Goal: Task Accomplishment & Management: Manage account settings

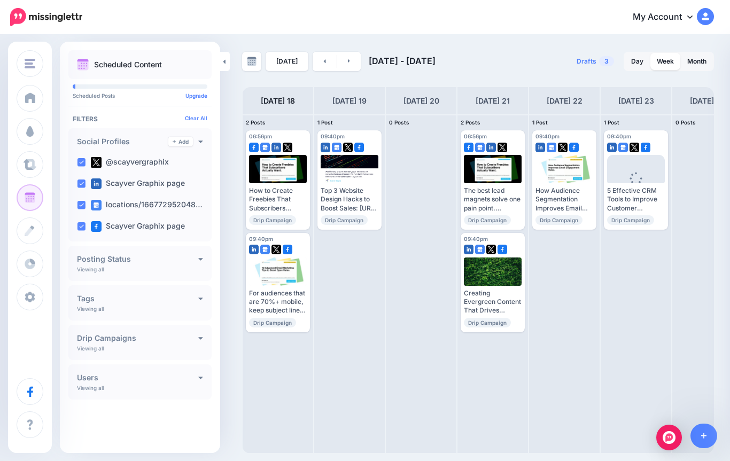
click at [28, 298] on span at bounding box center [30, 297] width 14 height 11
click at [31, 296] on span at bounding box center [30, 297] width 14 height 11
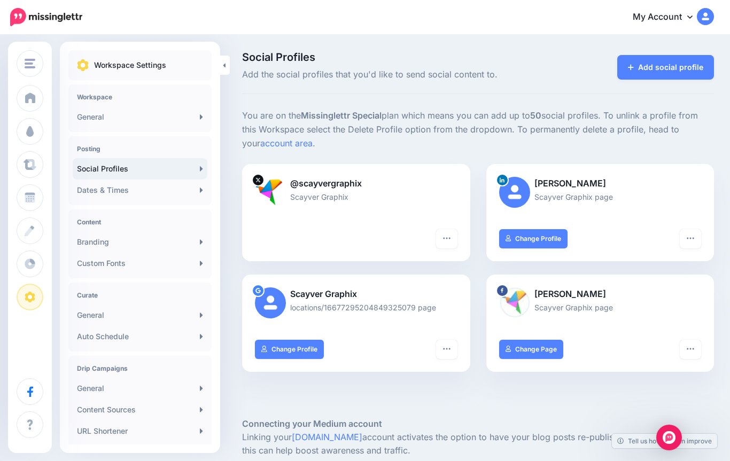
click at [92, 338] on link "Auto Schedule" at bounding box center [140, 336] width 135 height 21
click at [88, 335] on link "Auto Schedule" at bounding box center [140, 336] width 135 height 21
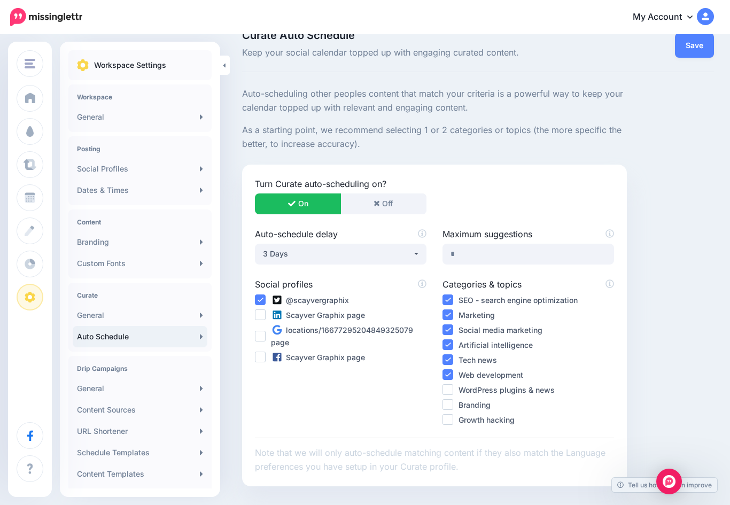
scroll to position [23, 0]
click at [370, 209] on button "Off" at bounding box center [383, 202] width 86 height 21
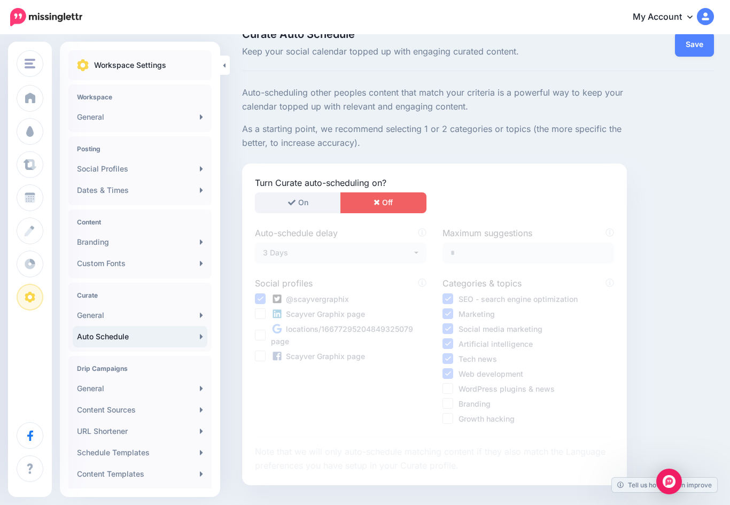
click at [685, 51] on link "Save" at bounding box center [694, 44] width 39 height 25
click at [89, 362] on div "Drip Campaigns General Content Sources URL Shortener Schedule Templates Content…" at bounding box center [139, 433] width 143 height 154
click at [90, 395] on link "General" at bounding box center [140, 388] width 135 height 21
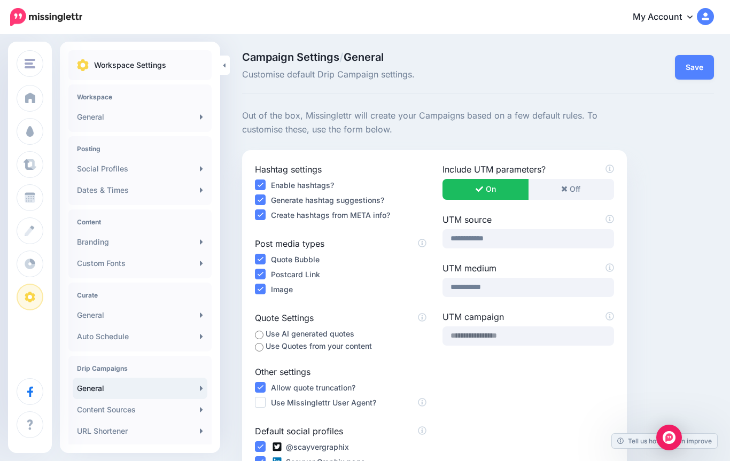
click at [259, 259] on ins at bounding box center [260, 259] width 11 height 11
click at [262, 275] on ins at bounding box center [260, 274] width 11 height 11
click at [255, 277] on ins at bounding box center [260, 274] width 11 height 11
click at [459, 330] on input "text" at bounding box center [527, 335] width 171 height 19
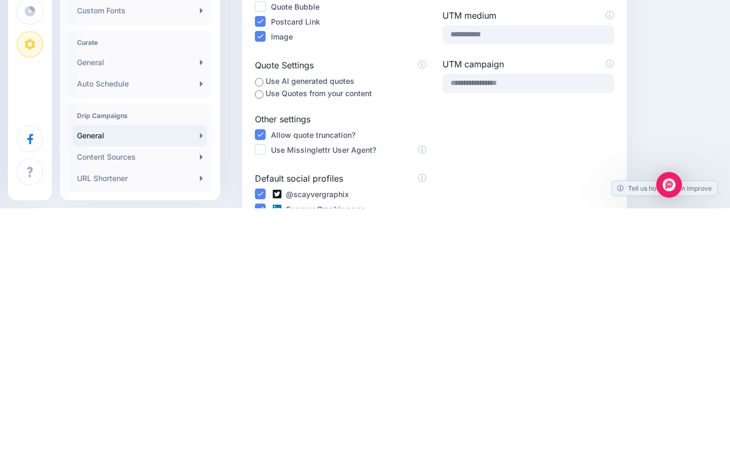
scroll to position [253, 0]
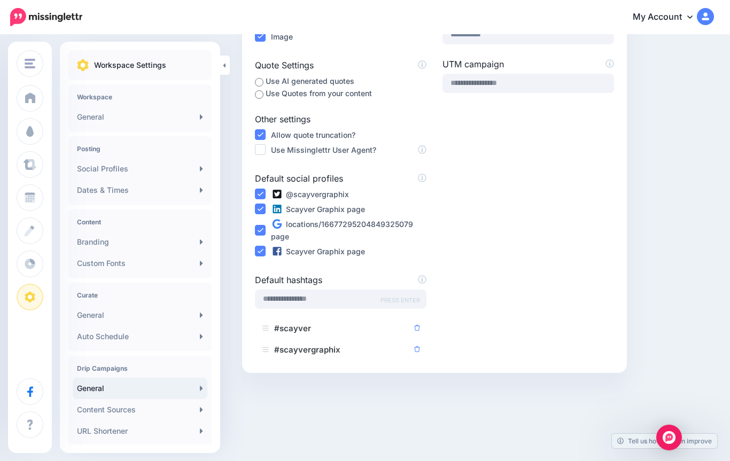
click at [360, 413] on div at bounding box center [478, 413] width 472 height 80
click at [269, 147] on div "Use Missinglettr User Agent?" at bounding box center [340, 150] width 171 height 12
click at [261, 145] on ins at bounding box center [260, 149] width 11 height 11
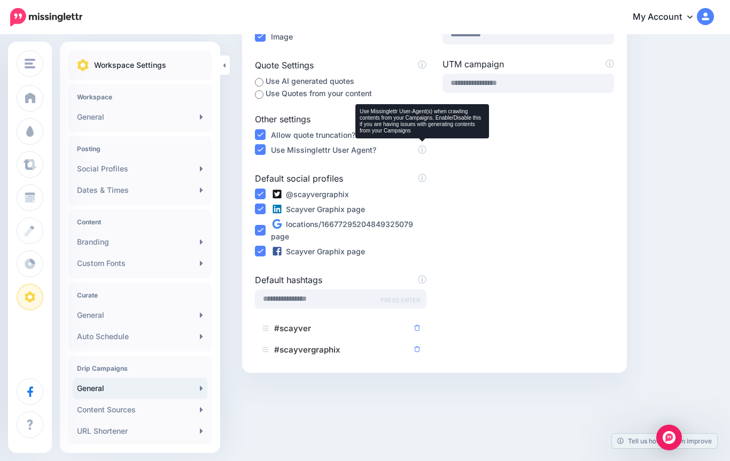
click at [424, 151] on icon at bounding box center [422, 150] width 9 height 9
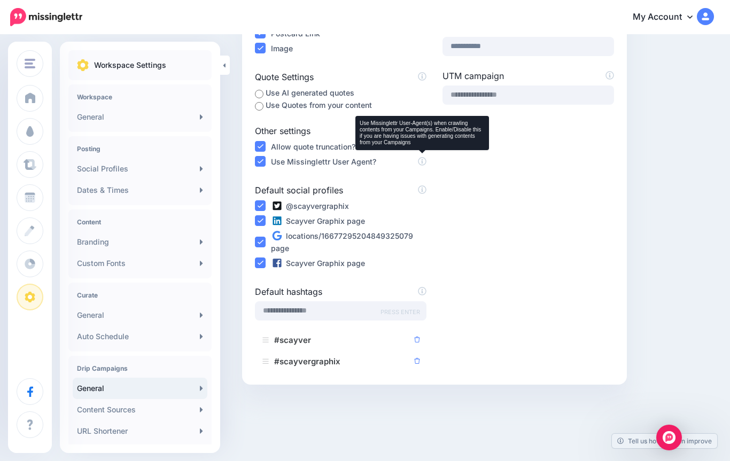
scroll to position [218, 0]
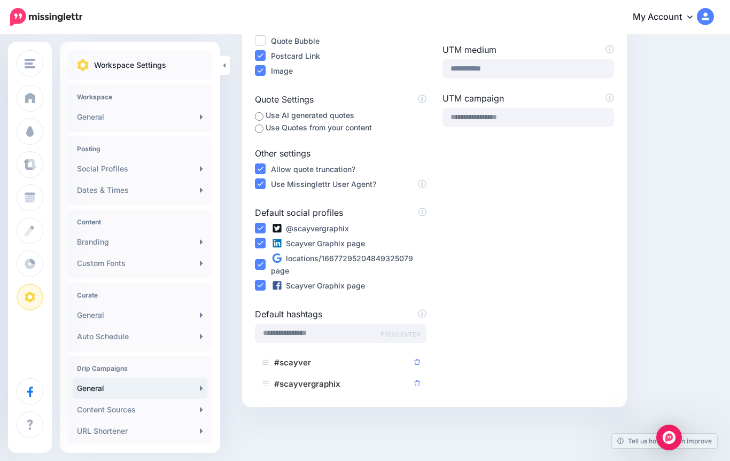
click at [268, 131] on label "Use Quotes from your content" at bounding box center [318, 127] width 106 height 12
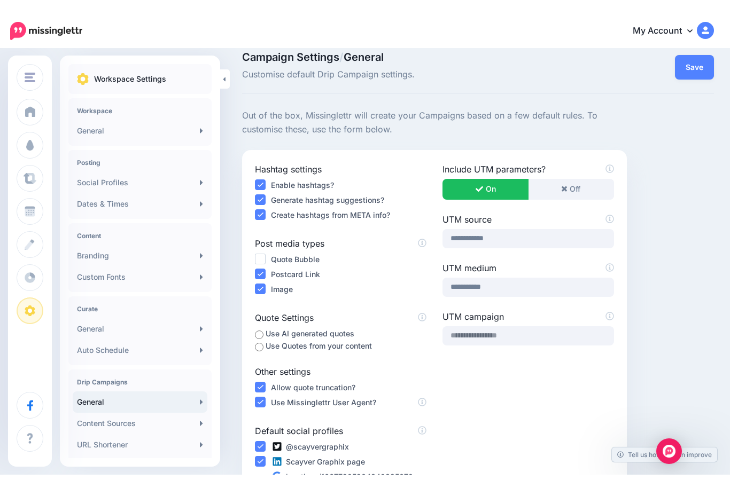
scroll to position [0, 0]
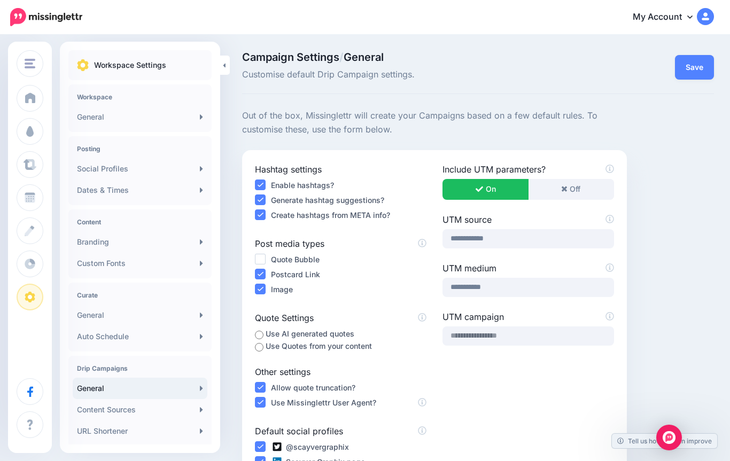
click at [689, 60] on button "Save" at bounding box center [694, 67] width 39 height 25
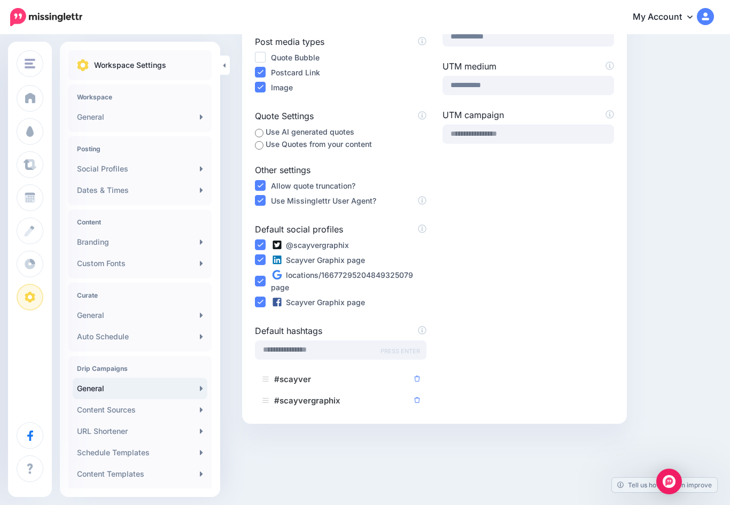
scroll to position [202, 0]
click at [96, 412] on link "Content Sources" at bounding box center [140, 409] width 135 height 21
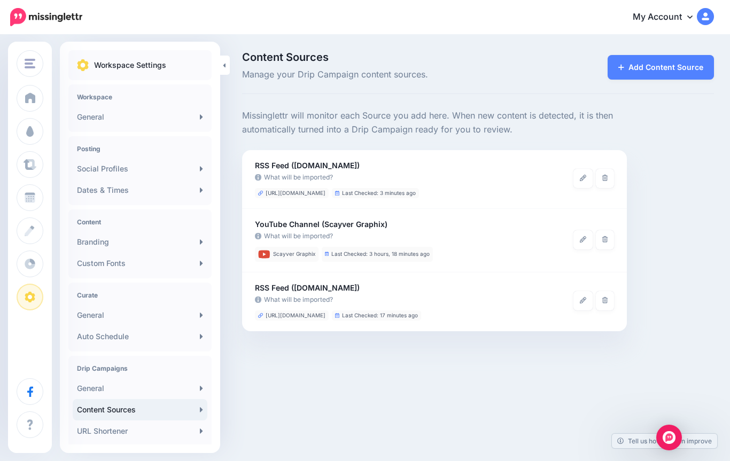
click at [117, 432] on link "URL Shortener" at bounding box center [140, 430] width 135 height 21
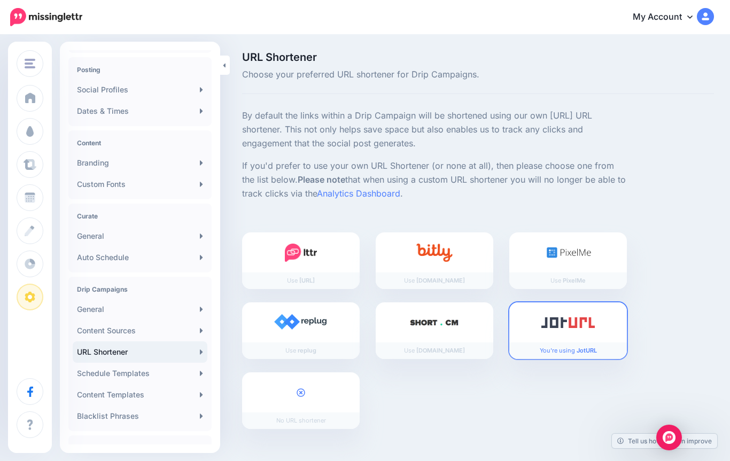
scroll to position [80, 0]
click at [95, 372] on link "Schedule Templates" at bounding box center [140, 372] width 135 height 21
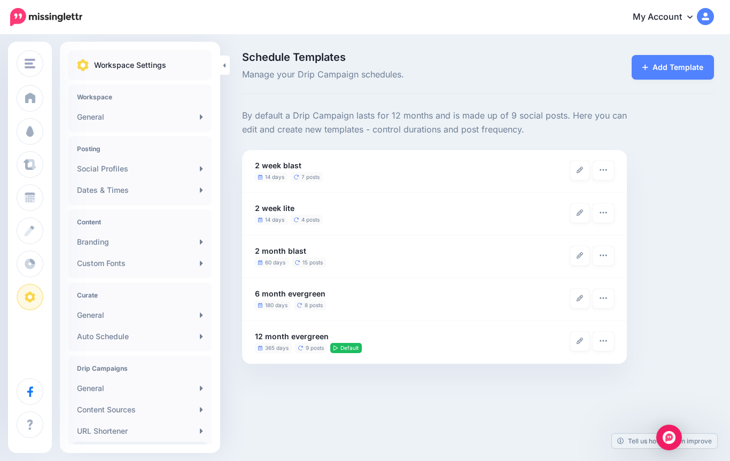
click at [576, 344] on link at bounding box center [579, 341] width 19 height 19
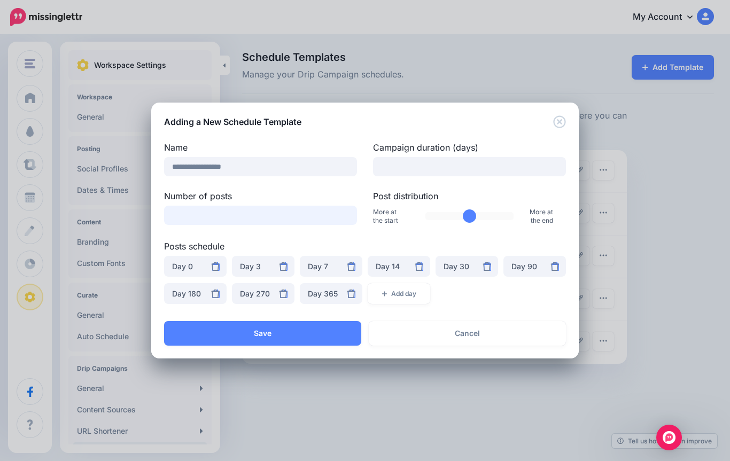
click at [200, 209] on input "*" at bounding box center [260, 215] width 193 height 19
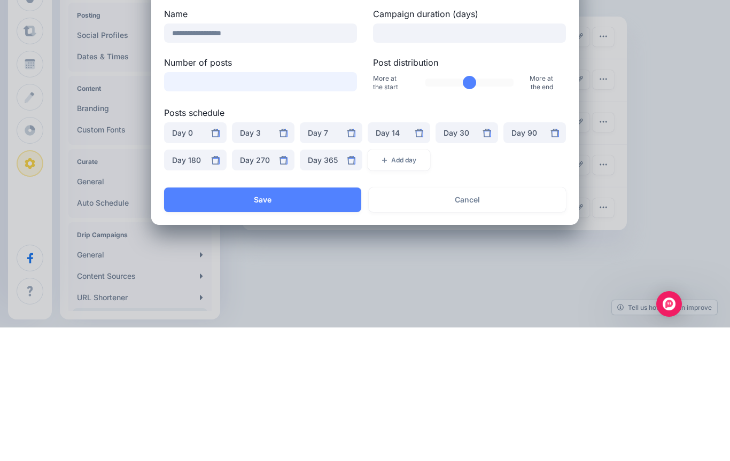
type input "*"
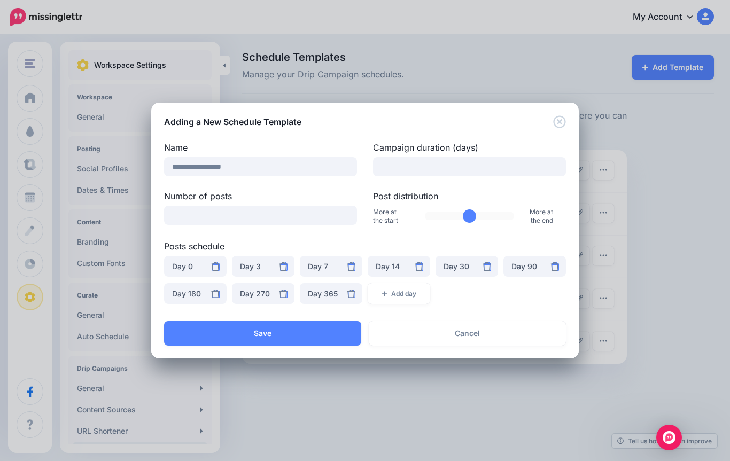
click at [264, 333] on button "Save" at bounding box center [262, 333] width 197 height 25
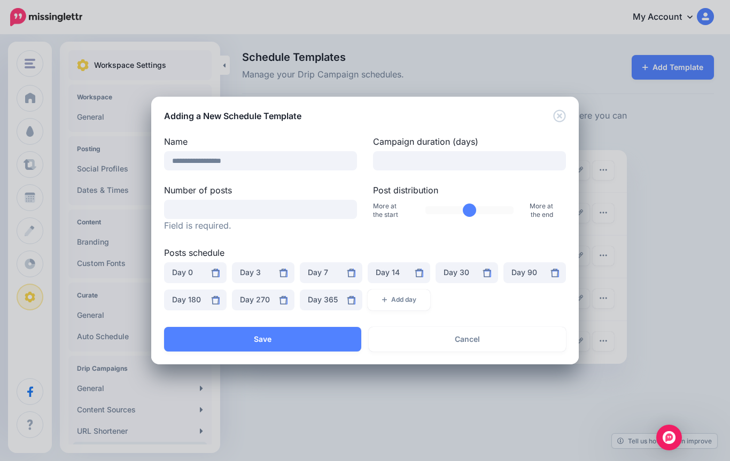
click at [280, 341] on button "Save" at bounding box center [262, 339] width 197 height 25
click at [279, 337] on button "Save" at bounding box center [262, 339] width 197 height 25
click at [200, 207] on input "Number of posts" at bounding box center [260, 209] width 193 height 19
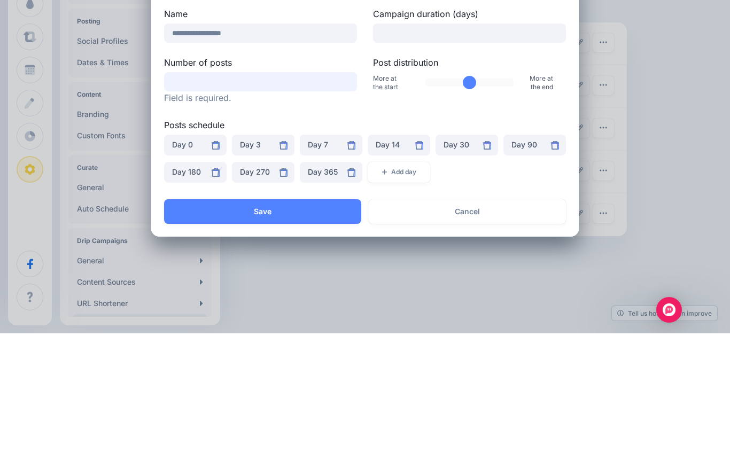
type input "*"
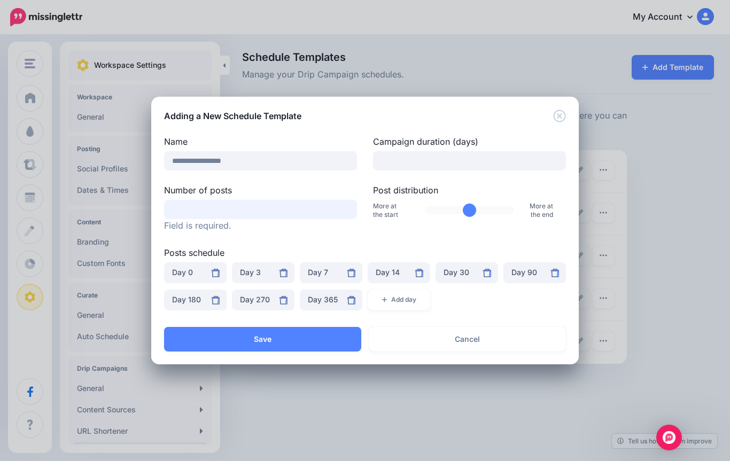
type input "*"
click at [272, 340] on button "Save" at bounding box center [262, 339] width 197 height 25
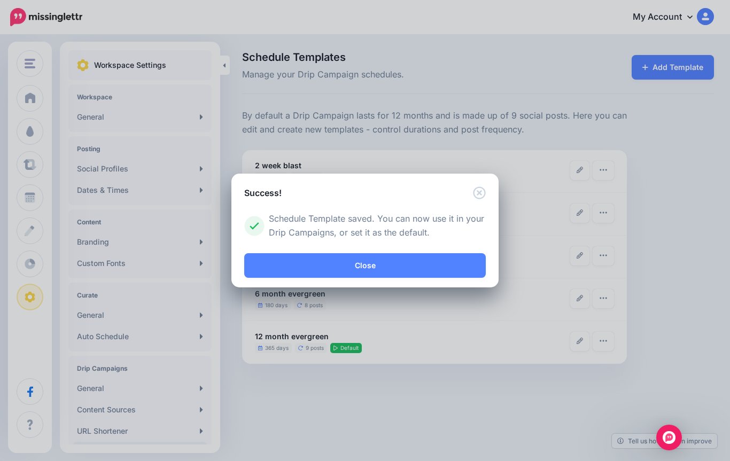
click at [315, 264] on link "Close" at bounding box center [364, 265] width 241 height 25
click at [345, 261] on link "Close" at bounding box center [364, 265] width 241 height 25
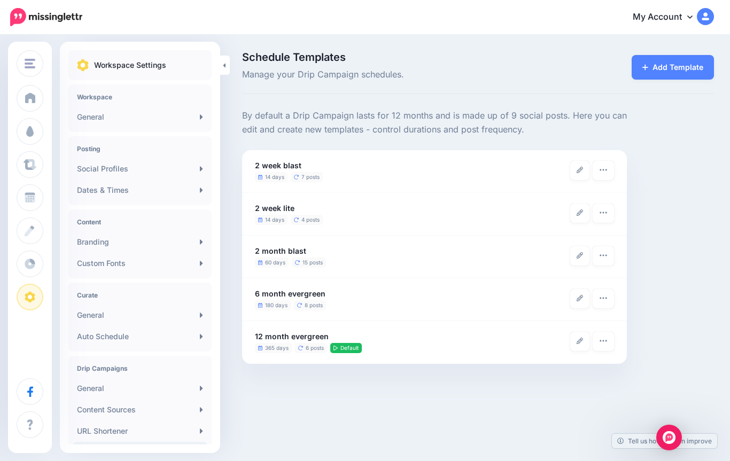
click at [571, 338] on link at bounding box center [579, 341] width 19 height 19
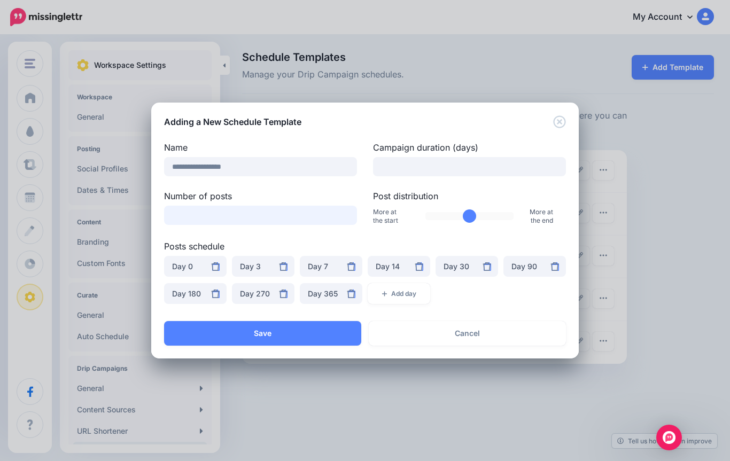
click at [201, 212] on input "*" at bounding box center [260, 215] width 193 height 19
type input "*"
click at [269, 331] on button "Save" at bounding box center [262, 333] width 197 height 25
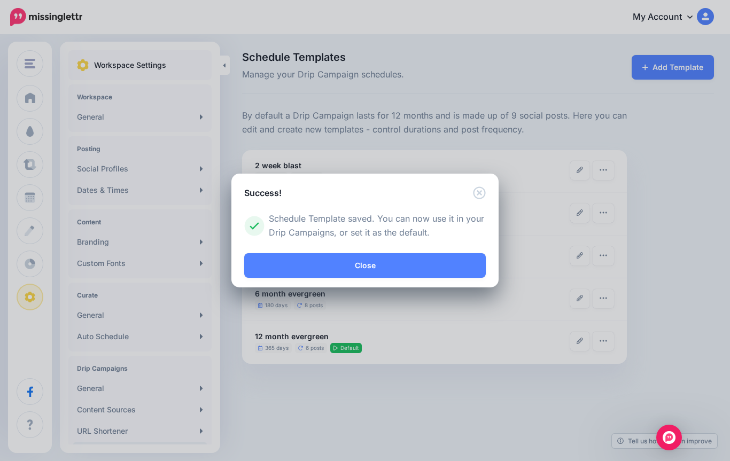
click at [338, 268] on link "Close" at bounding box center [364, 265] width 241 height 25
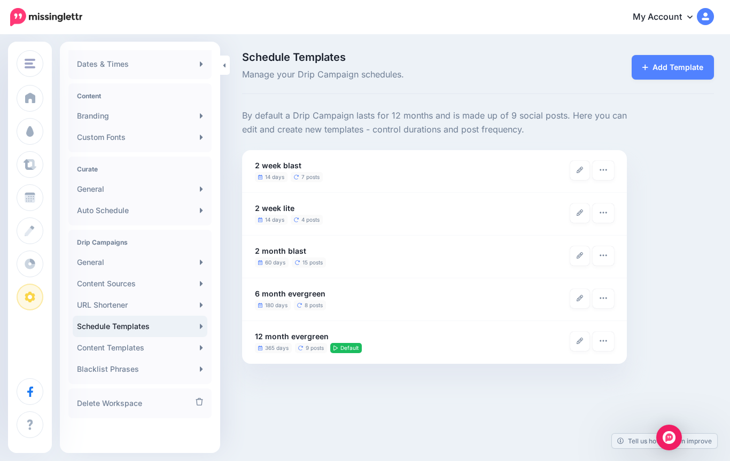
scroll to position [126, 0]
click at [95, 281] on link "Content Sources" at bounding box center [140, 283] width 135 height 21
click at [88, 187] on link "General" at bounding box center [140, 188] width 135 height 21
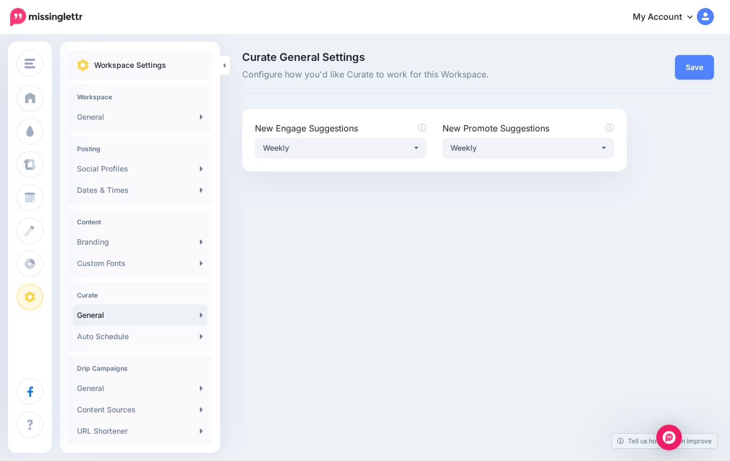
click at [96, 264] on link "Custom Fonts" at bounding box center [140, 263] width 135 height 21
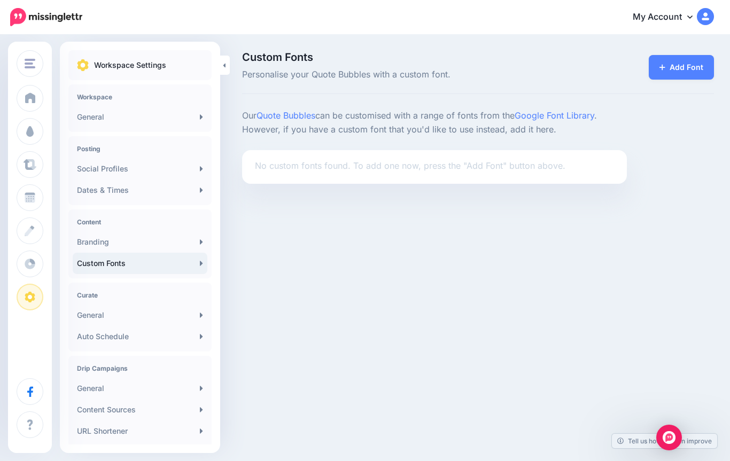
click at [90, 240] on link "Branding" at bounding box center [140, 241] width 135 height 21
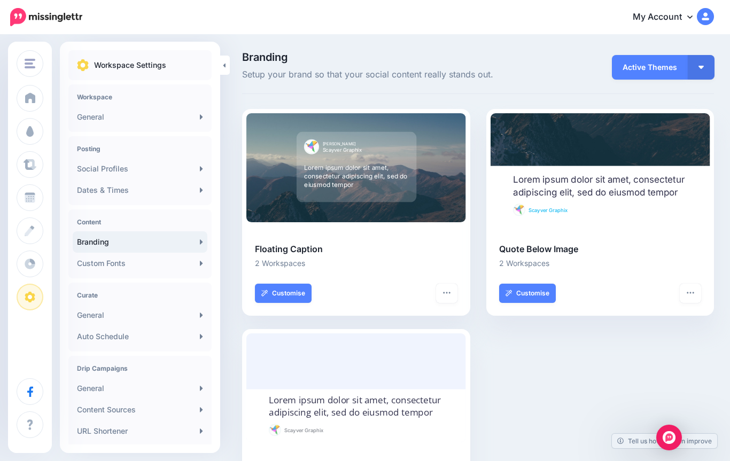
click at [449, 296] on button "button" at bounding box center [446, 293] width 21 height 19
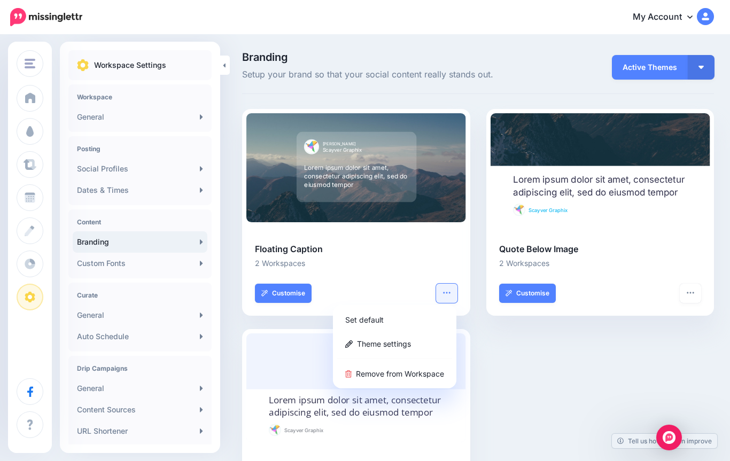
click at [363, 341] on link "Theme settings" at bounding box center [394, 343] width 115 height 21
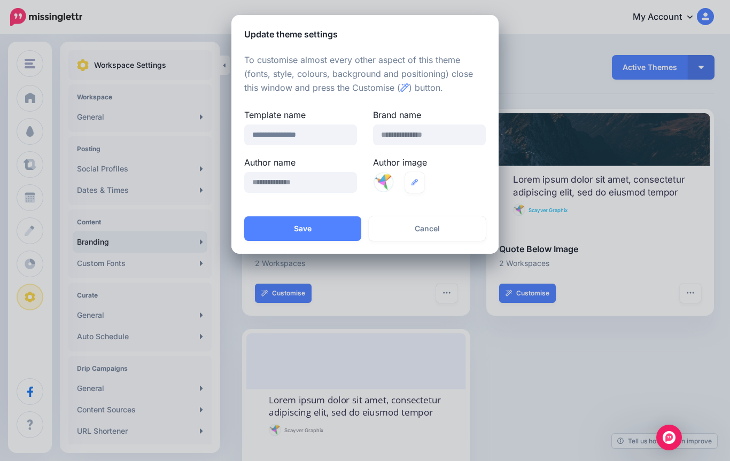
click at [405, 229] on button "Cancel" at bounding box center [427, 228] width 117 height 25
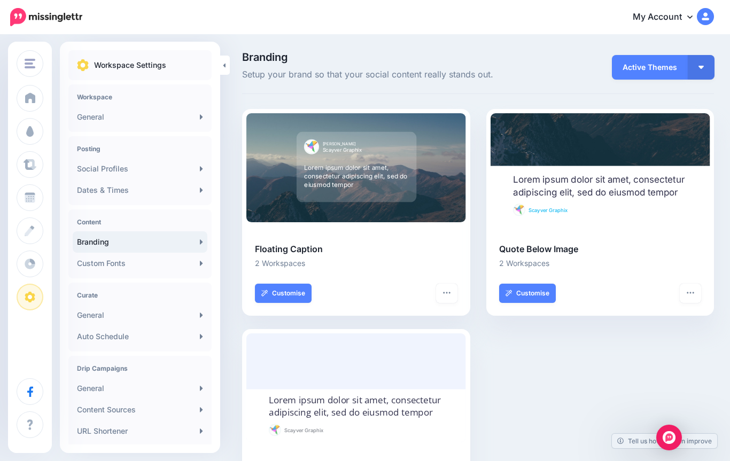
click at [95, 191] on link "Dates & Times" at bounding box center [140, 189] width 135 height 21
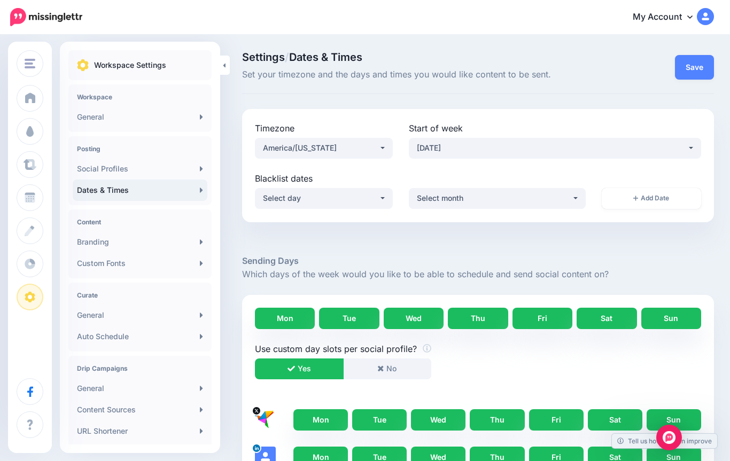
click at [92, 116] on link "General" at bounding box center [140, 116] width 135 height 21
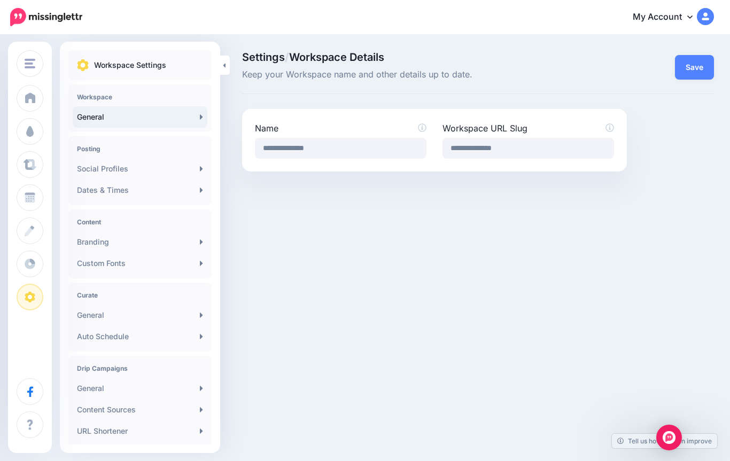
click at [24, 129] on span at bounding box center [30, 131] width 14 height 11
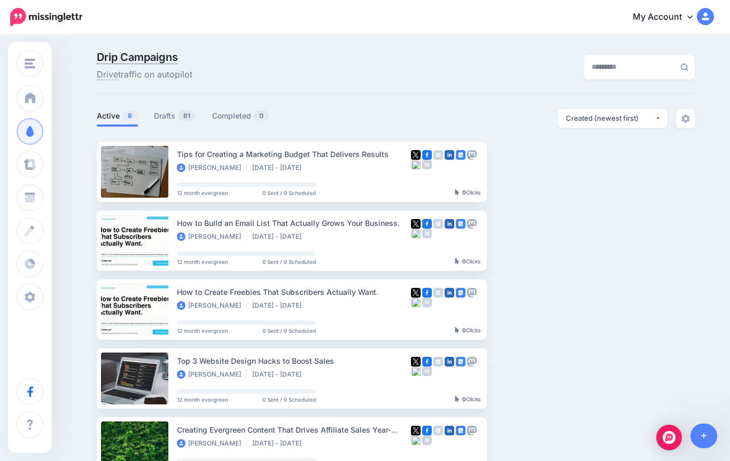
click at [154, 120] on link "Drafts 81" at bounding box center [175, 115] width 42 height 13
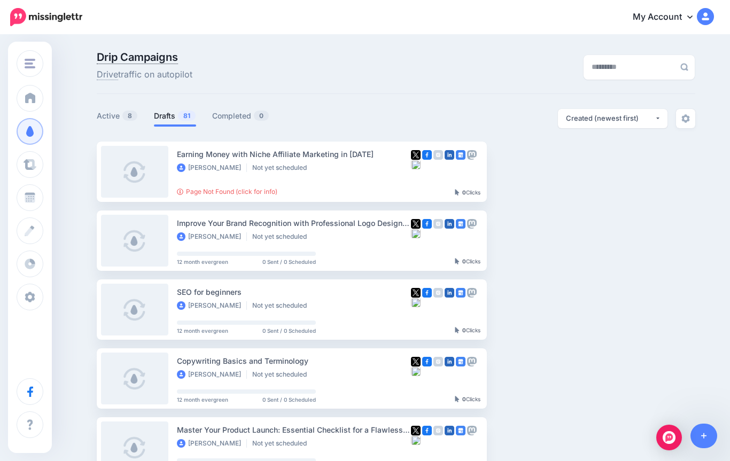
click at [576, 173] on img "button" at bounding box center [580, 171] width 9 height 3
click at [482, 220] on link "Regenerate Campaign" at bounding box center [523, 222] width 124 height 21
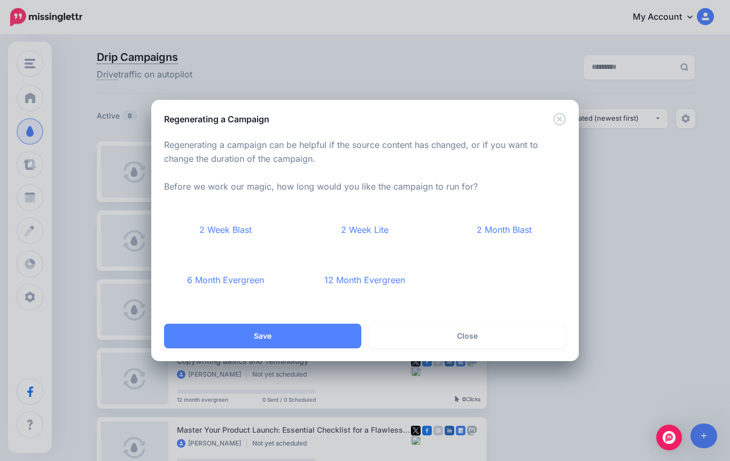
click at [343, 283] on link "12 Month Evergreen" at bounding box center [364, 281] width 123 height 40
click at [273, 336] on button "Save" at bounding box center [262, 336] width 197 height 25
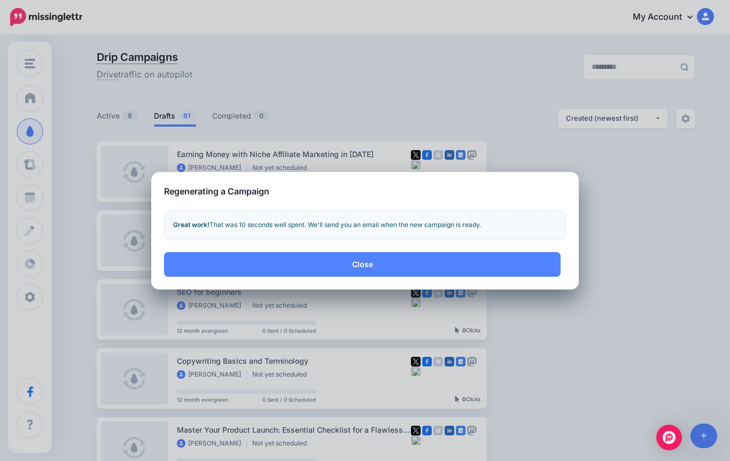
click at [192, 271] on button "Close" at bounding box center [362, 264] width 396 height 25
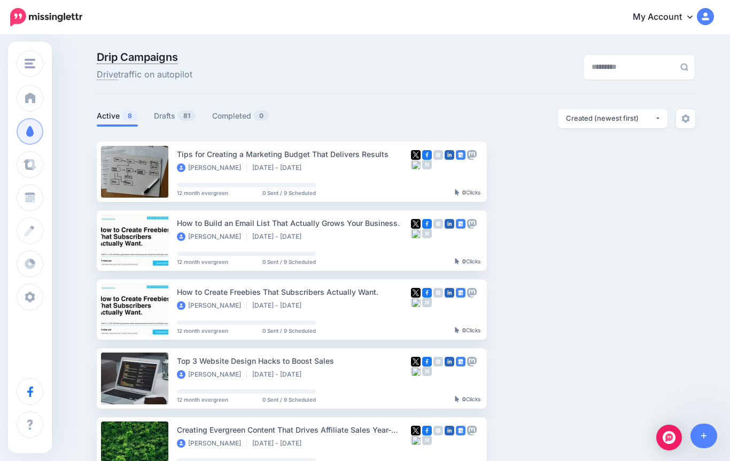
click at [170, 120] on link "Drafts 81" at bounding box center [175, 115] width 42 height 13
